Goal: Check status: Check status

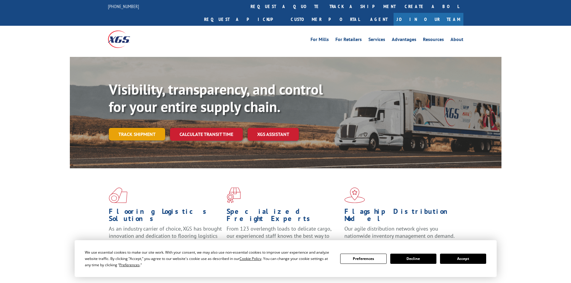
click at [145, 128] on link "Track shipment" at bounding box center [137, 134] width 56 height 13
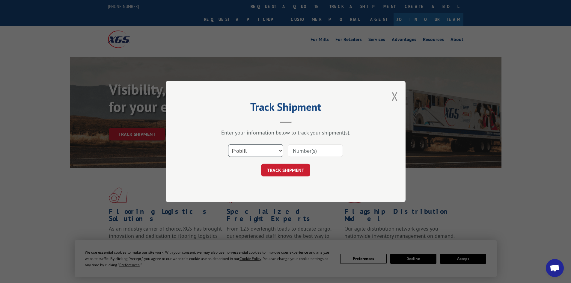
click at [276, 151] on select "Select category... Probill BOL PO" at bounding box center [255, 150] width 55 height 13
select select "po"
click at [228, 144] on select "Select category... Probill BOL PO" at bounding box center [255, 150] width 55 height 13
paste input "FB:901798494"
type input "FB:901798494"
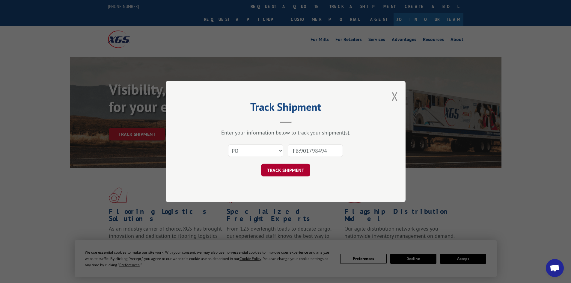
click at [299, 167] on button "TRACK SHIPMENT" at bounding box center [285, 170] width 49 height 13
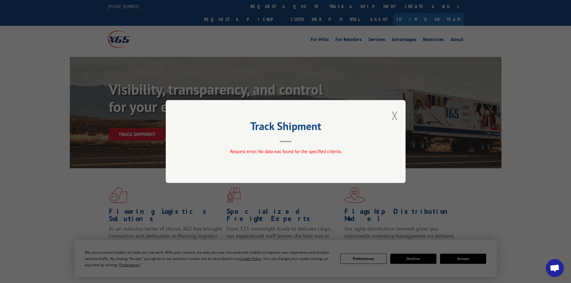
click at [394, 117] on button "Close modal" at bounding box center [394, 116] width 7 height 16
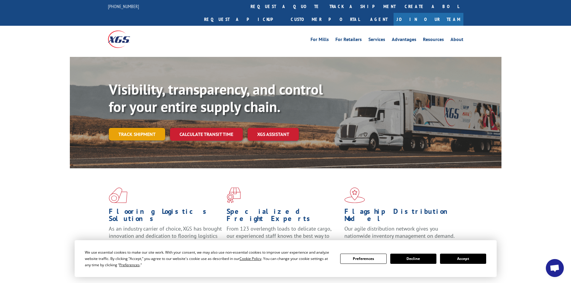
click at [129, 128] on link "Track shipment" at bounding box center [137, 134] width 56 height 13
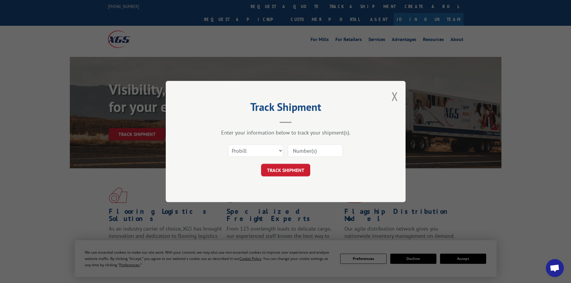
click at [302, 151] on input at bounding box center [315, 150] width 55 height 13
click at [280, 153] on select "Select category... Probill BOL PO" at bounding box center [255, 150] width 55 height 13
select select "po"
click at [228, 144] on select "Select category... Probill BOL PO" at bounding box center [255, 150] width 55 height 13
click at [332, 147] on input at bounding box center [315, 150] width 55 height 13
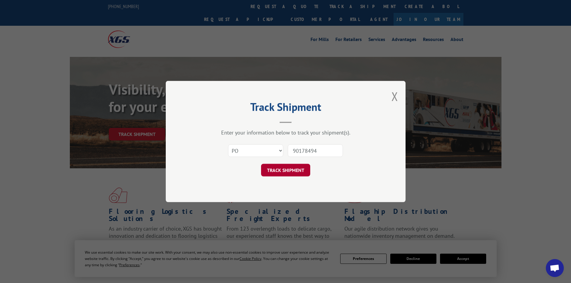
type input "90178494"
click at [294, 174] on button "TRACK SHIPMENT" at bounding box center [285, 170] width 49 height 13
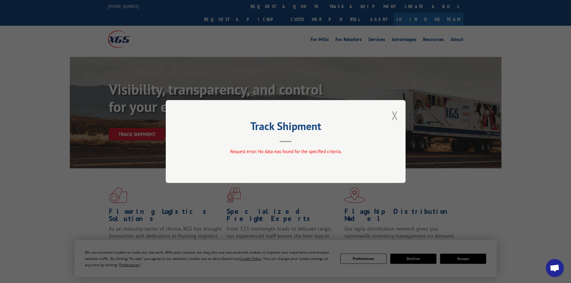
click at [394, 116] on button "Close modal" at bounding box center [394, 116] width 7 height 16
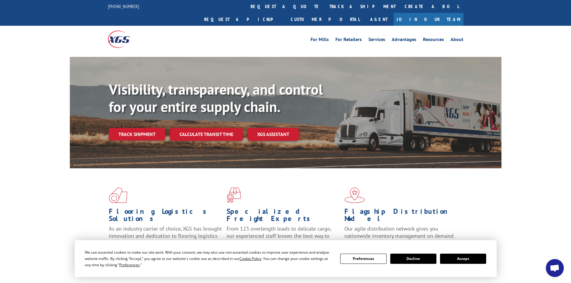
click at [139, 128] on link "Track shipment" at bounding box center [137, 134] width 56 height 13
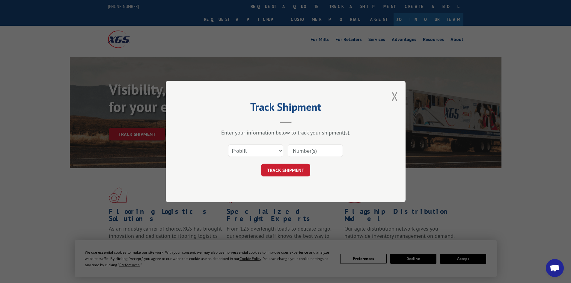
click at [301, 152] on input at bounding box center [315, 150] width 55 height 13
click at [296, 150] on input "70178494" at bounding box center [315, 150] width 55 height 13
type input "90178494"
click at [304, 172] on button "TRACK SHIPMENT" at bounding box center [285, 170] width 49 height 13
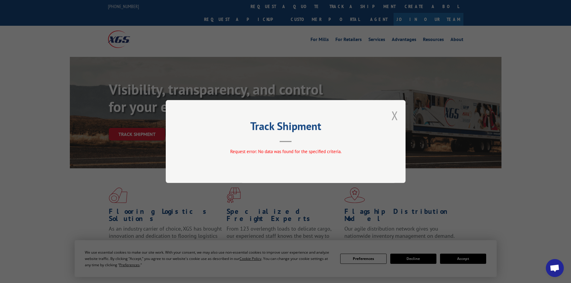
click at [395, 119] on button "Close modal" at bounding box center [394, 116] width 7 height 16
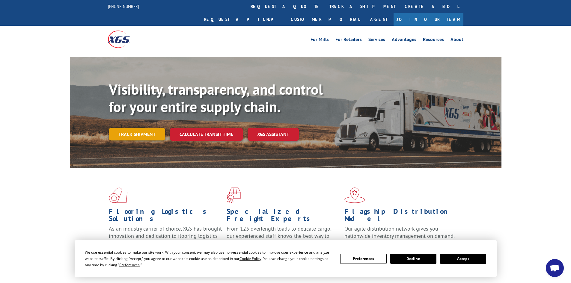
click at [146, 128] on link "Track shipment" at bounding box center [137, 134] width 56 height 13
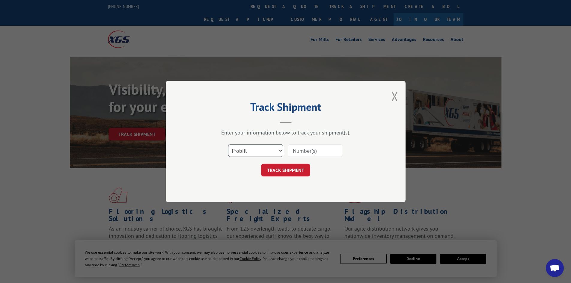
click at [249, 156] on select "Select category... Probill BOL PO" at bounding box center [255, 150] width 55 height 13
select select "bol"
click at [228, 144] on select "Select category... Probill BOL PO" at bounding box center [255, 150] width 55 height 13
click at [307, 152] on input at bounding box center [315, 150] width 55 height 13
type input "901798494"
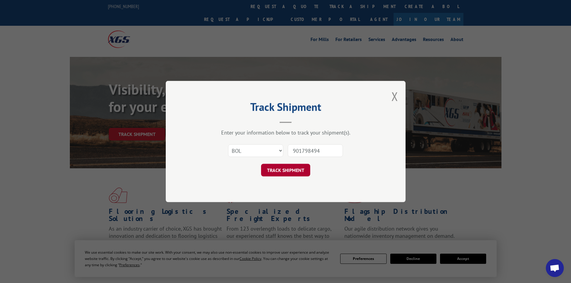
click at [294, 175] on button "TRACK SHIPMENT" at bounding box center [285, 170] width 49 height 13
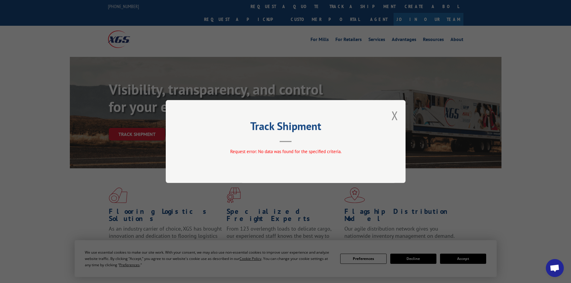
click at [398, 116] on div "Track Shipment Request error: No data was found for the specified criteria." at bounding box center [286, 141] width 240 height 83
click at [392, 114] on button "Close modal" at bounding box center [394, 116] width 7 height 16
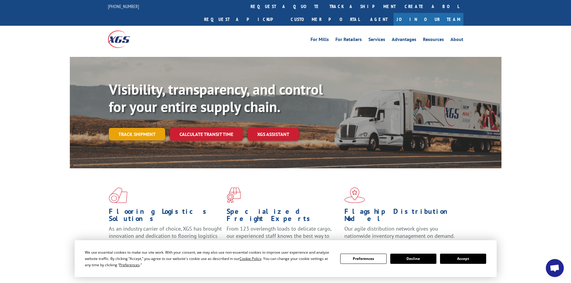
click at [150, 128] on link "Track shipment" at bounding box center [137, 134] width 56 height 13
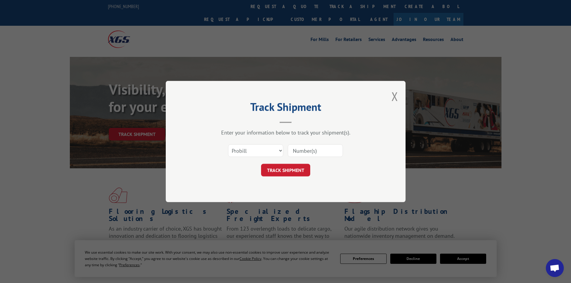
paste input "901798494"
type input "901798494"
click at [297, 163] on form "Select category... Probill BOL PO 901798494 TRACK SHIPMENT" at bounding box center [286, 159] width 180 height 36
click at [297, 168] on button "TRACK SHIPMENT" at bounding box center [285, 170] width 49 height 13
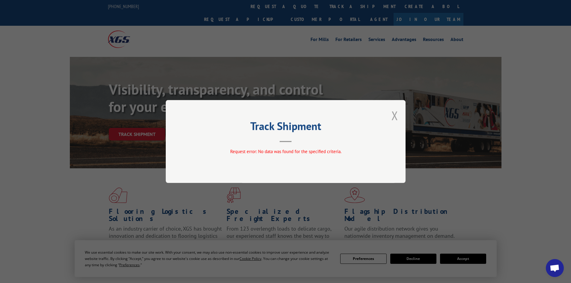
click at [392, 116] on button "Close modal" at bounding box center [394, 116] width 7 height 16
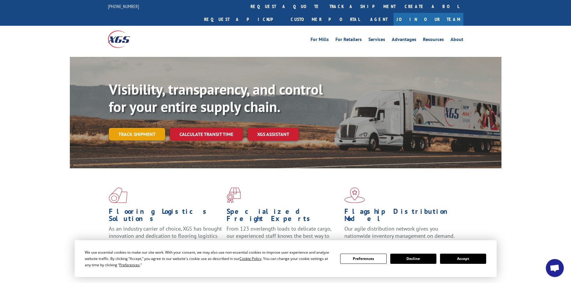
click at [121, 128] on link "Track shipment" at bounding box center [137, 134] width 56 height 13
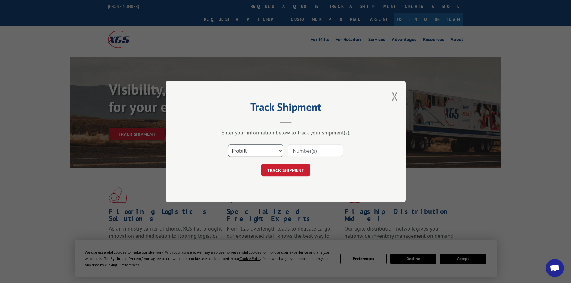
click at [279, 148] on select "Select category... Probill BOL PO" at bounding box center [255, 150] width 55 height 13
select select "bol"
click at [228, 144] on select "Select category... Probill BOL PO" at bounding box center [255, 150] width 55 height 13
paste input "901798494"
type input "901798494"
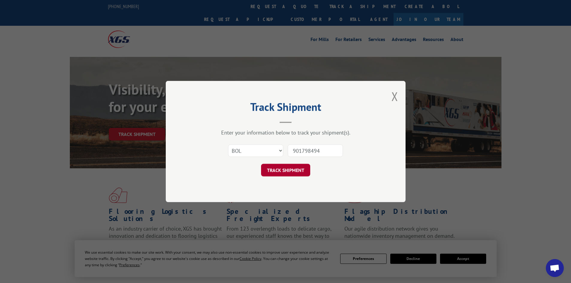
click at [273, 175] on button "TRACK SHIPMENT" at bounding box center [285, 170] width 49 height 13
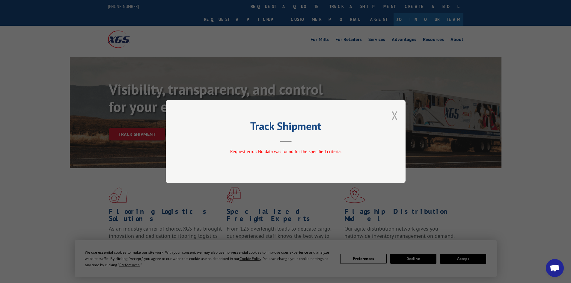
click at [394, 114] on button "Close modal" at bounding box center [394, 116] width 7 height 16
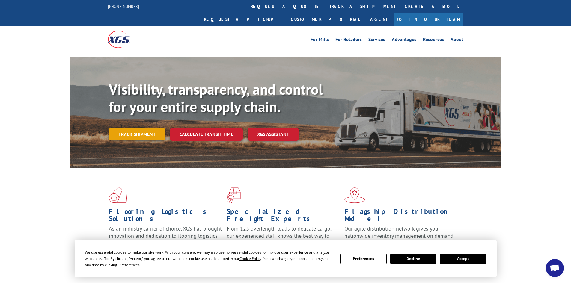
click at [125, 128] on link "Track shipment" at bounding box center [137, 134] width 56 height 13
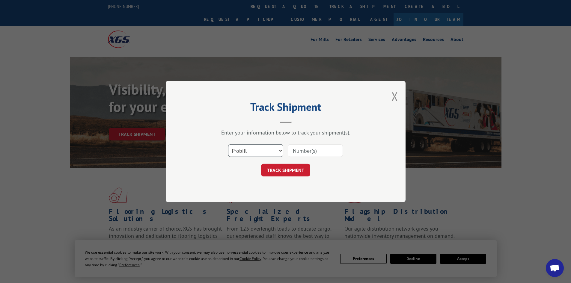
click at [278, 152] on select "Select category... Probill BOL PO" at bounding box center [255, 150] width 55 height 13
select select "po"
click at [228, 144] on select "Select category... Probill BOL PO" at bounding box center [255, 150] width 55 height 13
paste input "901798494"
type input "901798494"
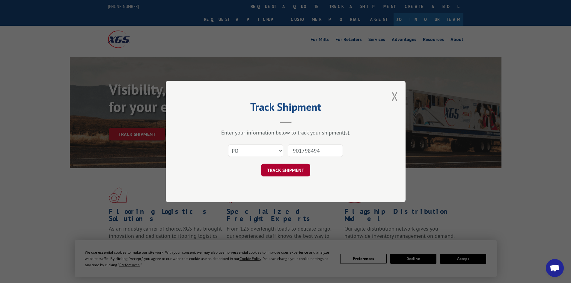
click at [286, 170] on button "TRACK SHIPMENT" at bounding box center [285, 170] width 49 height 13
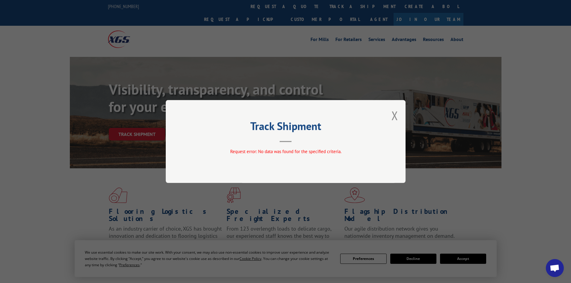
click at [399, 114] on div "Track Shipment Request error: No data was found for the specified criteria." at bounding box center [286, 141] width 240 height 83
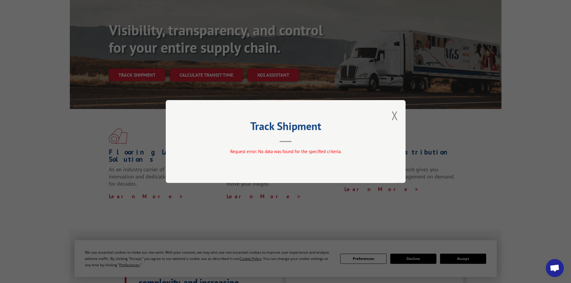
scroll to position [60, 0]
click at [393, 113] on button "Close modal" at bounding box center [394, 116] width 7 height 16
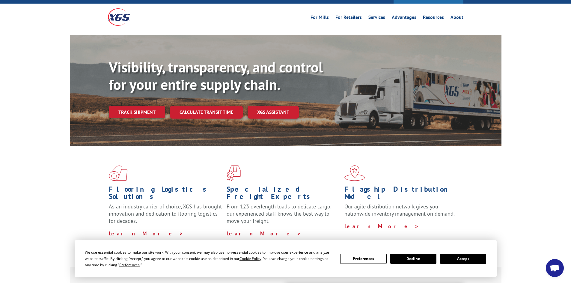
scroll to position [0, 0]
